Goal: Navigation & Orientation: Find specific page/section

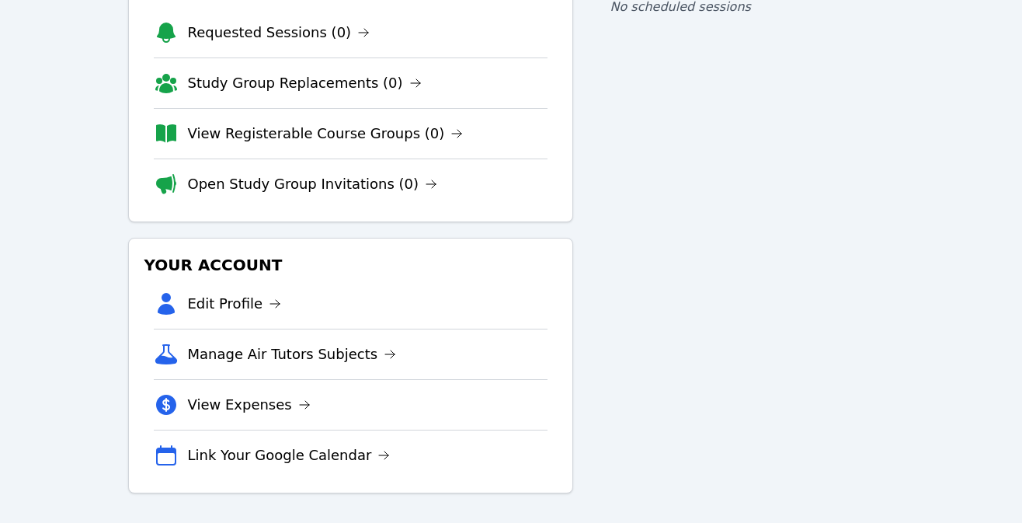
scroll to position [224, 0]
